Goal: Navigation & Orientation: Find specific page/section

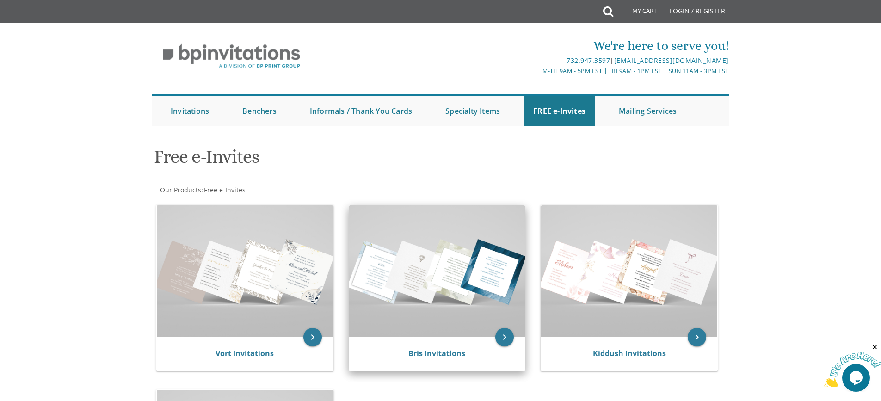
click at [444, 299] on img at bounding box center [437, 271] width 176 height 132
